Goal: Information Seeking & Learning: Check status

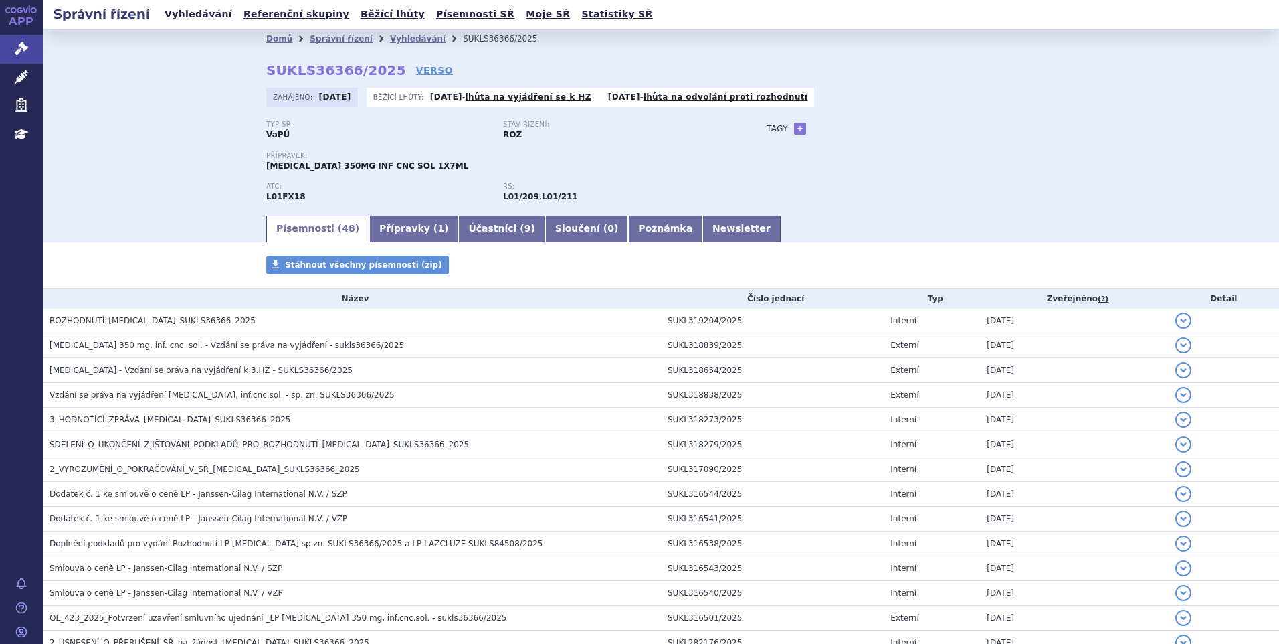
click at [171, 13] on link "Vyhledávání" at bounding box center [199, 14] width 76 height 18
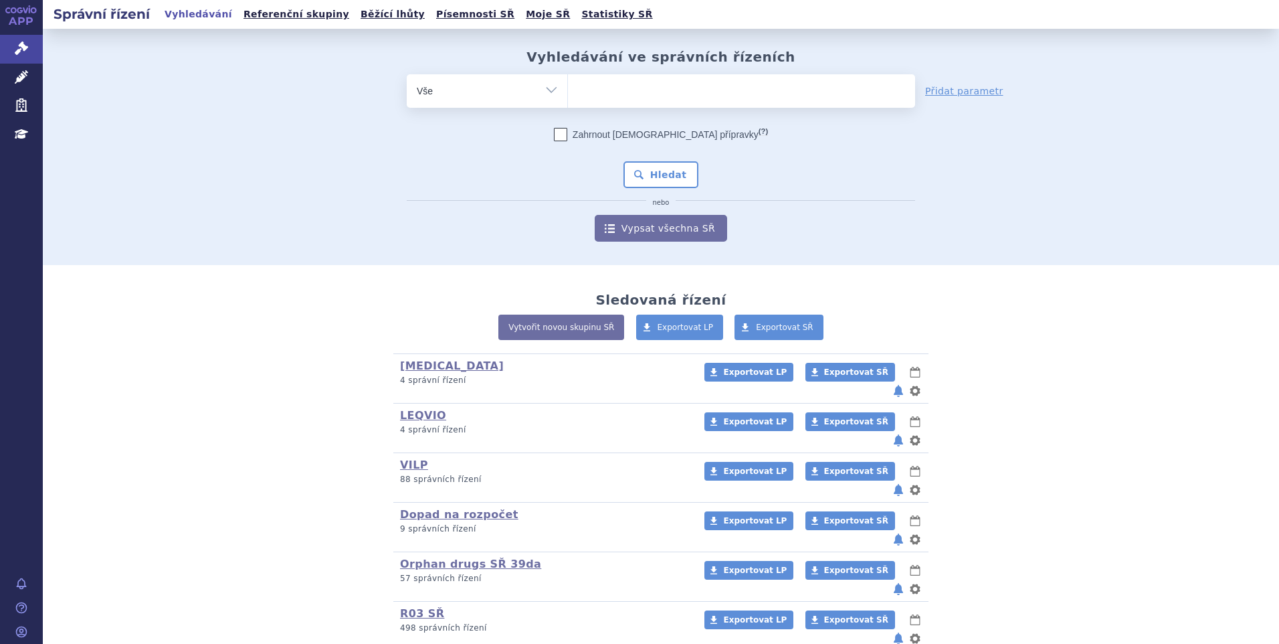
click at [625, 81] on ul at bounding box center [741, 88] width 347 height 28
click at [568, 81] on select at bounding box center [567, 90] width 1 height 33
paste input "SUKLS166659/2025"
type input "SUKLS166659/2025"
select select "SUKLS166659/2025"
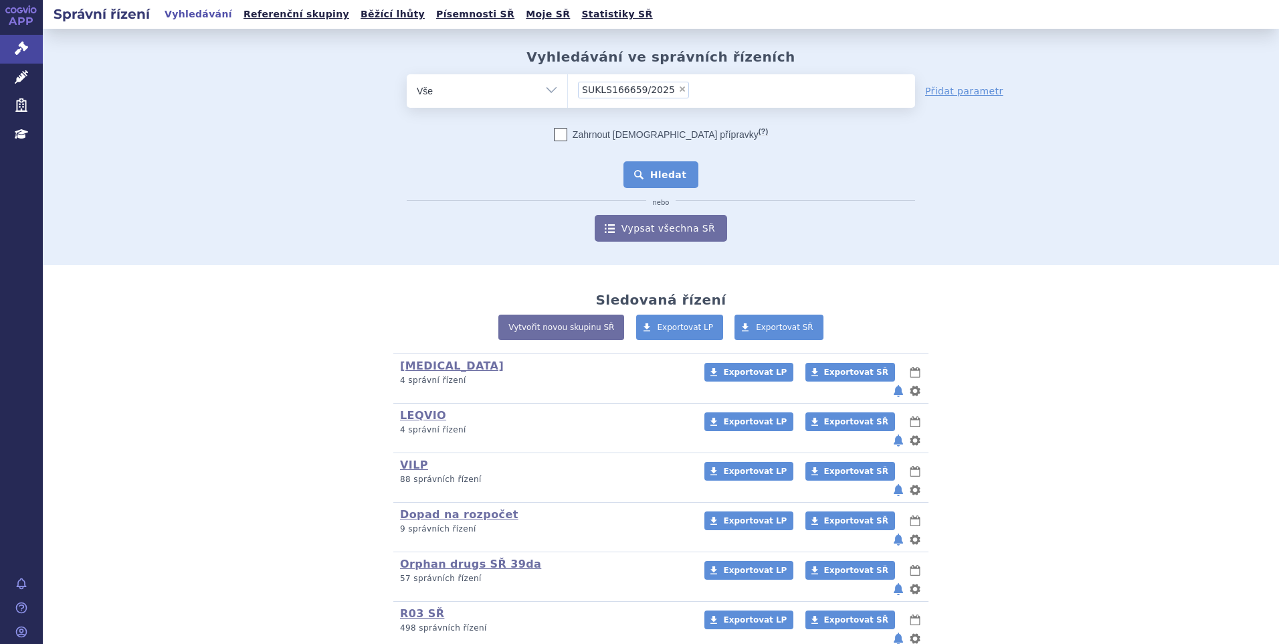
click at [656, 169] on button "Hledat" at bounding box center [662, 174] width 76 height 27
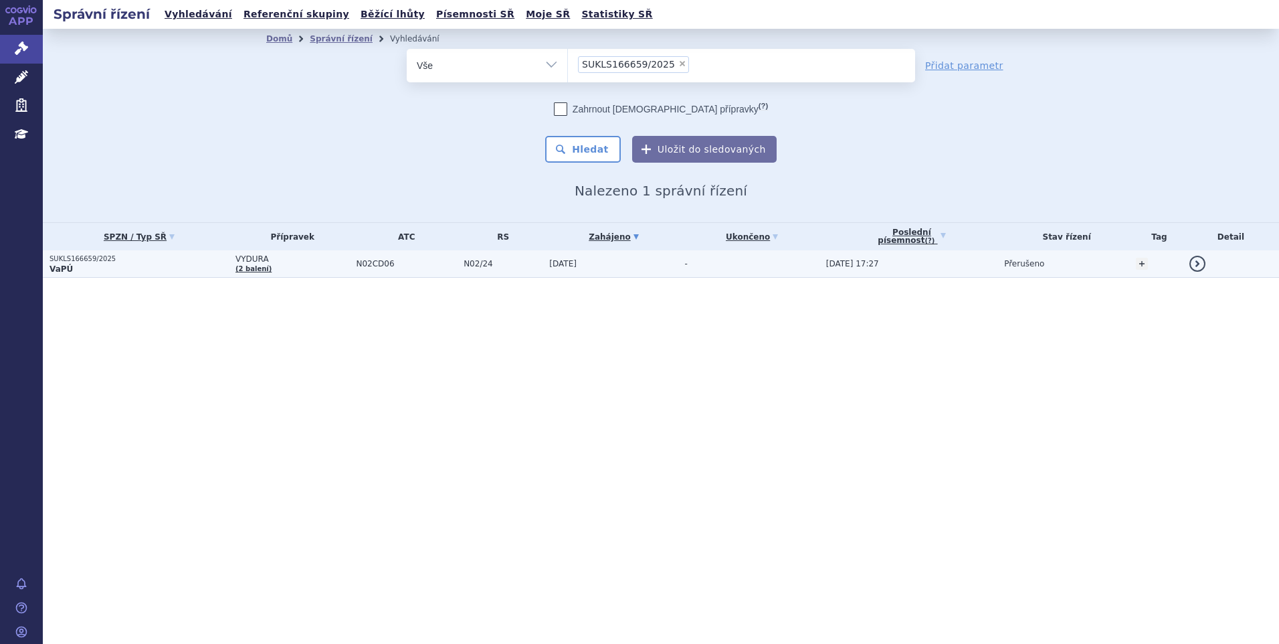
click at [153, 273] on p "VaPÚ" at bounding box center [139, 269] width 179 height 11
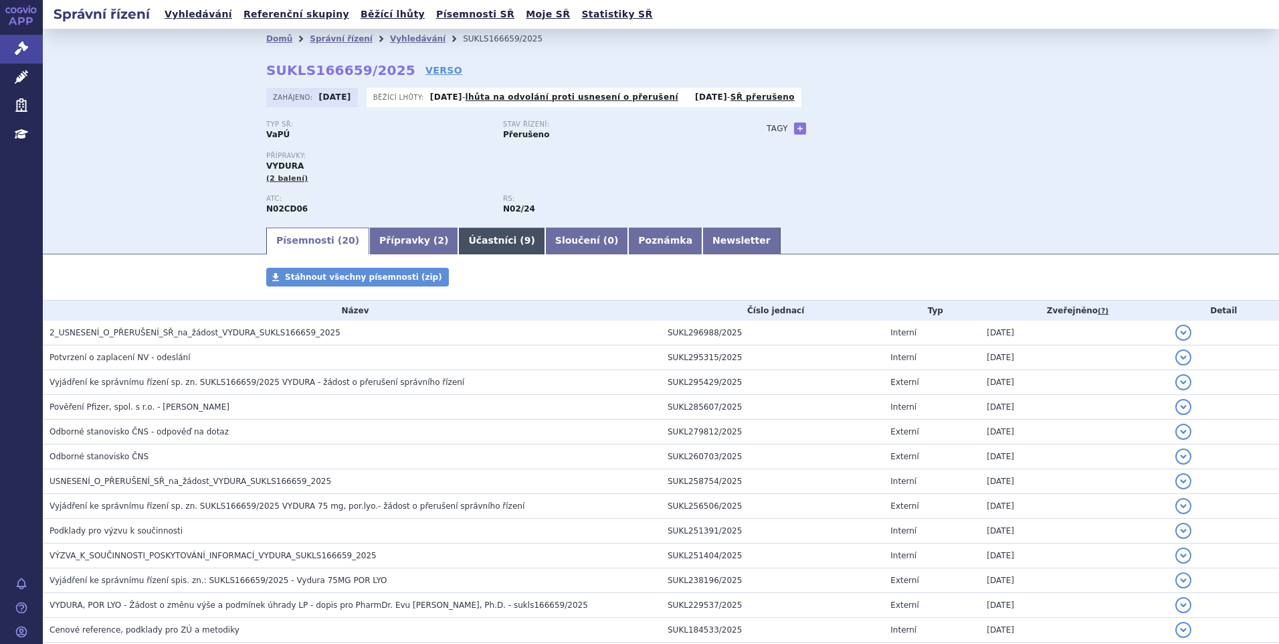
click at [462, 232] on link "Účastníci ( 9 )" at bounding box center [501, 240] width 86 height 27
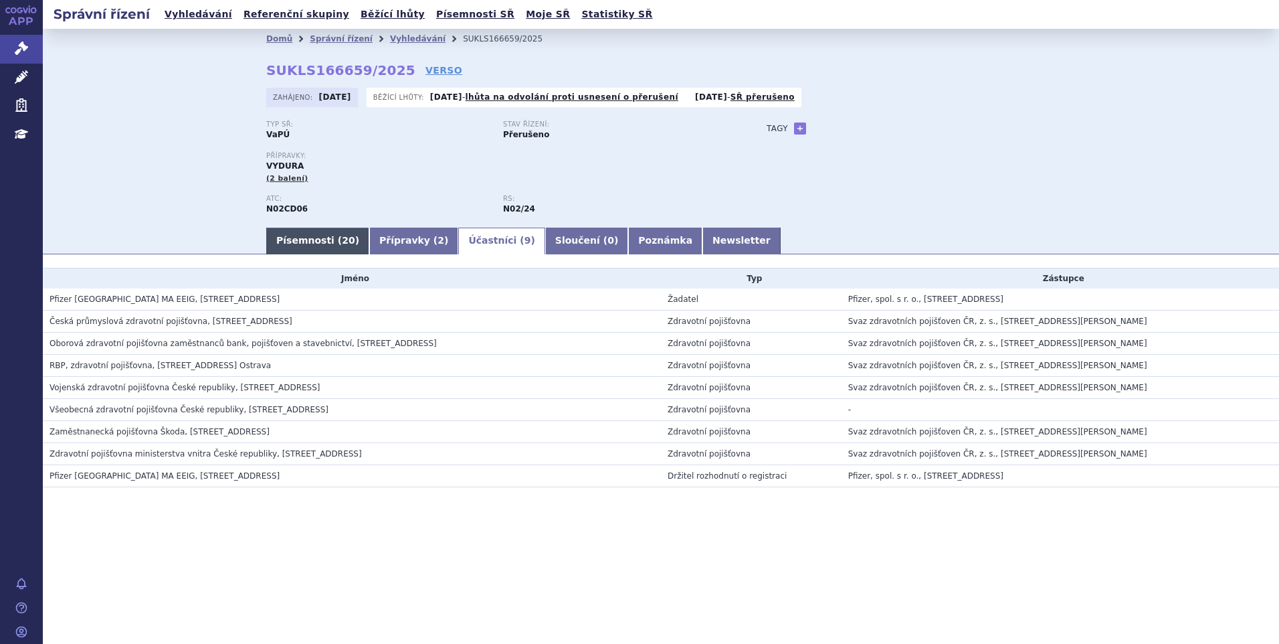
click at [324, 242] on link "Písemnosti ( 20 )" at bounding box center [317, 240] width 103 height 27
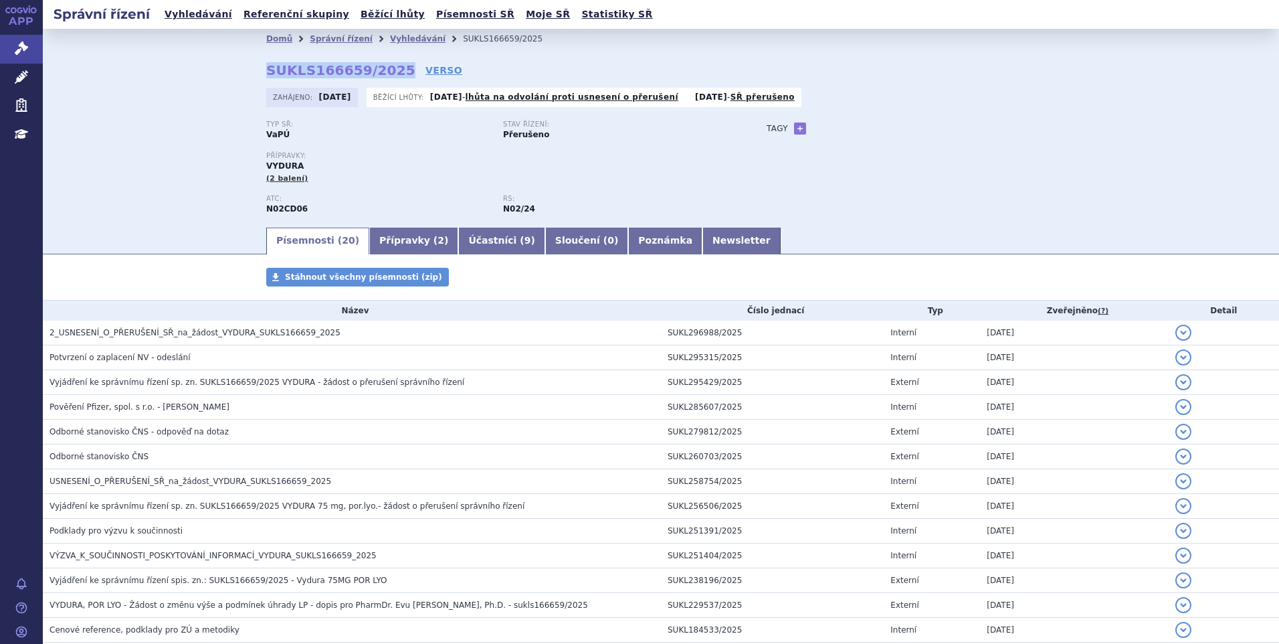
drag, startPoint x: 262, startPoint y: 71, endPoint x: 383, endPoint y: 74, distance: 121.1
click at [383, 74] on strong "SUKLS166659/2025" at bounding box center [340, 70] width 149 height 16
copy strong "SUKLS166659/2025"
